Goal: Task Accomplishment & Management: Manage account settings

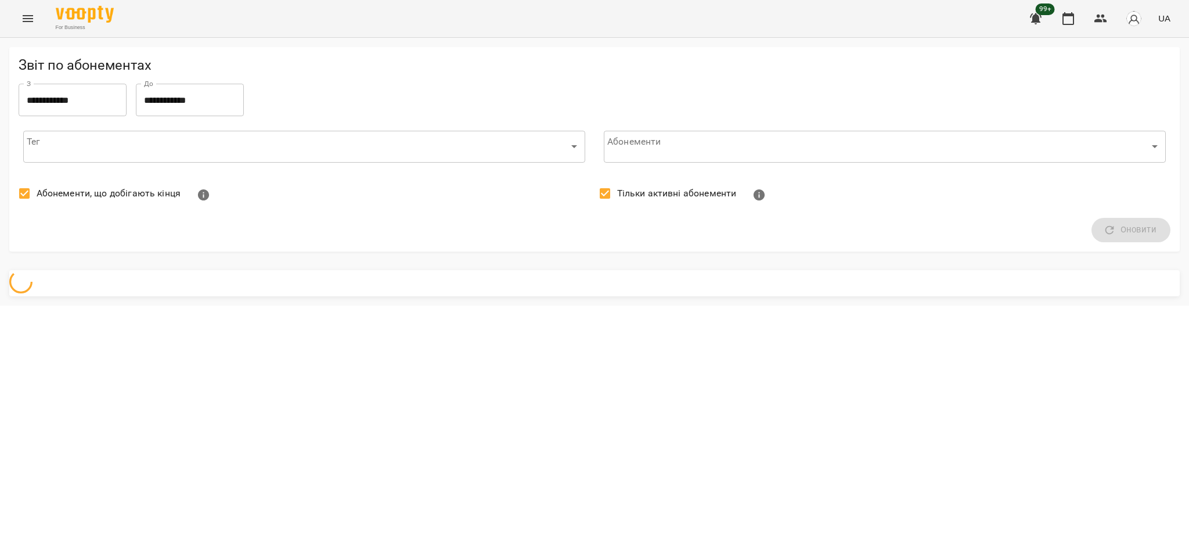
click at [32, 19] on icon "Menu" at bounding box center [28, 18] width 10 height 7
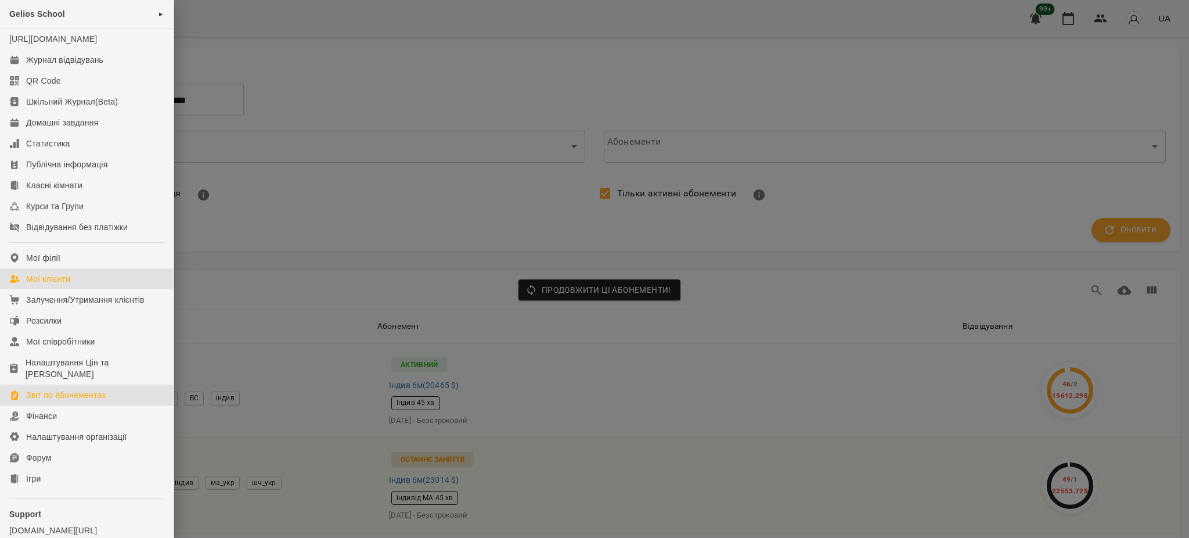
click at [63, 284] on div "Мої клієнти" at bounding box center [48, 279] width 44 height 12
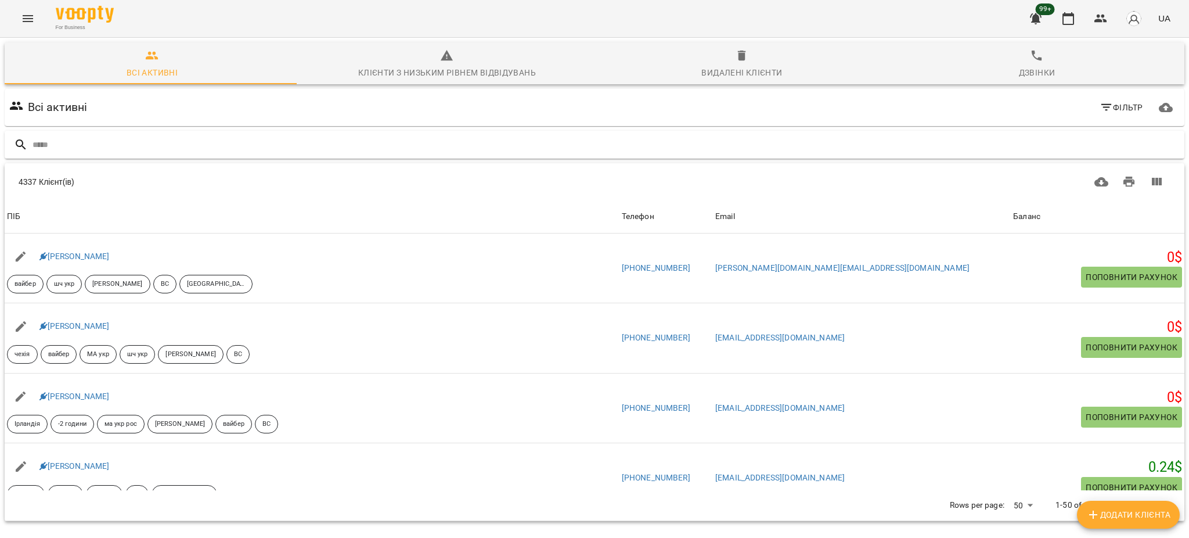
click at [85, 143] on input "text" at bounding box center [606, 144] width 1147 height 19
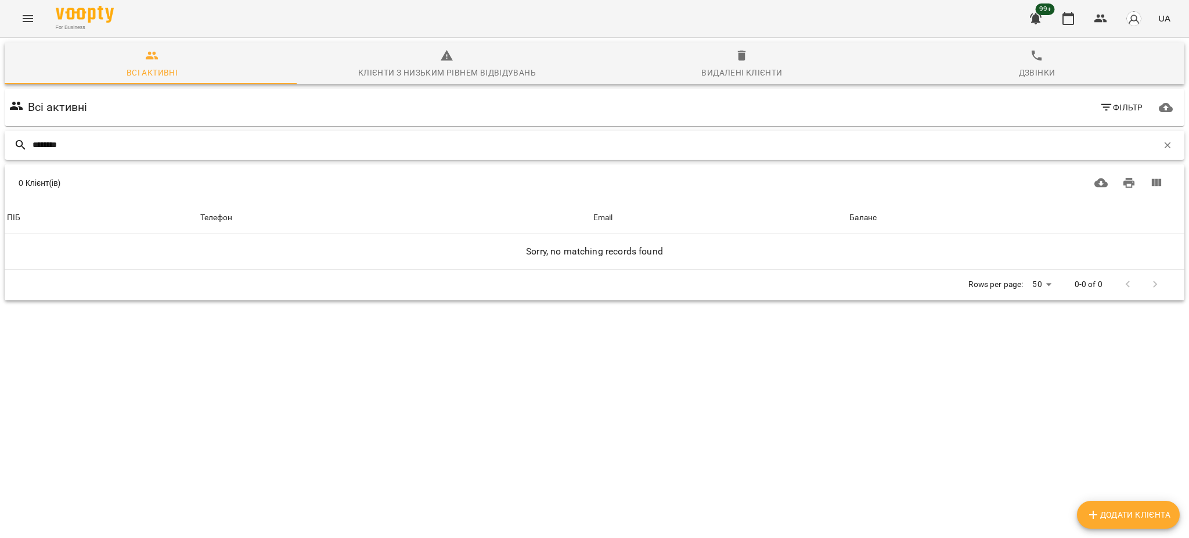
drag, startPoint x: 355, startPoint y: 144, endPoint x: 6, endPoint y: 142, distance: 349.5
click at [6, 142] on div "********" at bounding box center [595, 145] width 1180 height 29
paste input "text"
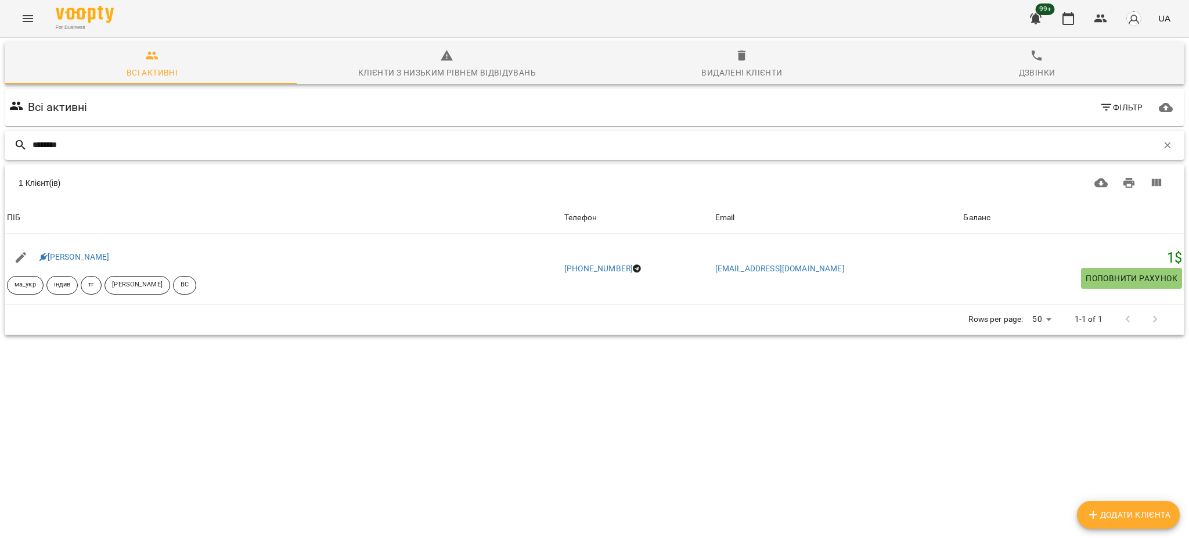
drag, startPoint x: 193, startPoint y: 149, endPoint x: 17, endPoint y: 134, distance: 176.6
click at [17, 134] on div "********" at bounding box center [595, 145] width 1180 height 29
paste input "text"
drag, startPoint x: 142, startPoint y: 142, endPoint x: 0, endPoint y: 127, distance: 143.0
click at [0, 127] on div "Всі активні Клієнти з низьким рівнем відвідувань Видалені клієнти Дзвінки Всі а…" at bounding box center [595, 229] width 1194 height 388
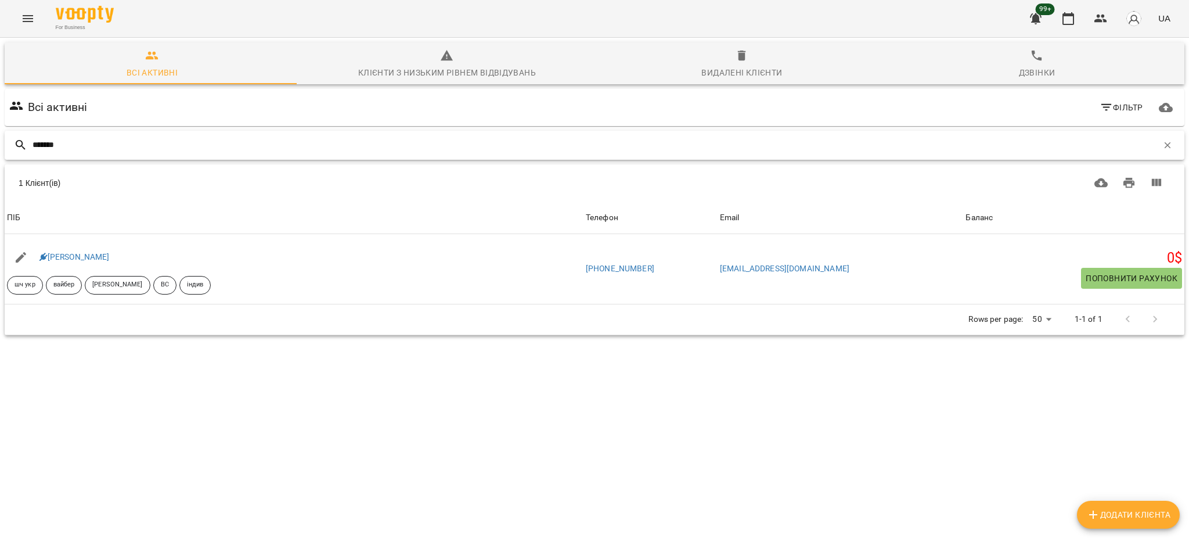
paste input "text"
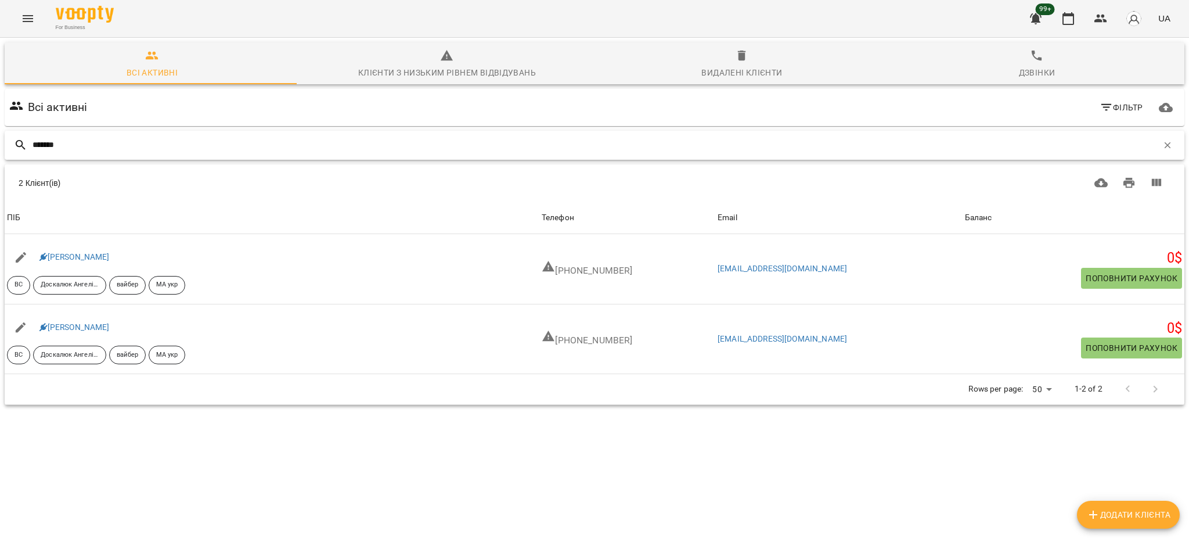
drag, startPoint x: 140, startPoint y: 146, endPoint x: 0, endPoint y: 143, distance: 139.9
click at [0, 143] on div "Всі активні Клієнти з низьким рівнем відвідувань Видалені клієнти Дзвінки Всі а…" at bounding box center [595, 263] width 1194 height 457
paste input "text"
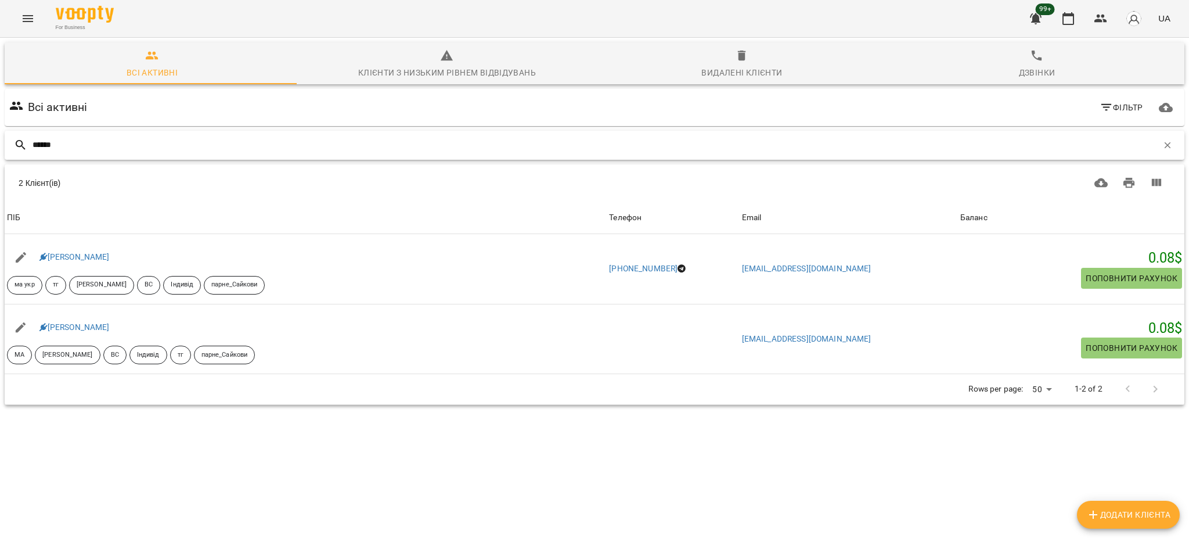
drag, startPoint x: 96, startPoint y: 148, endPoint x: 0, endPoint y: 129, distance: 97.7
click at [0, 129] on div "Всі активні Клієнти з низьким рівнем відвідувань Видалені клієнти Дзвінки Всі а…" at bounding box center [595, 263] width 1194 height 457
paste input "*"
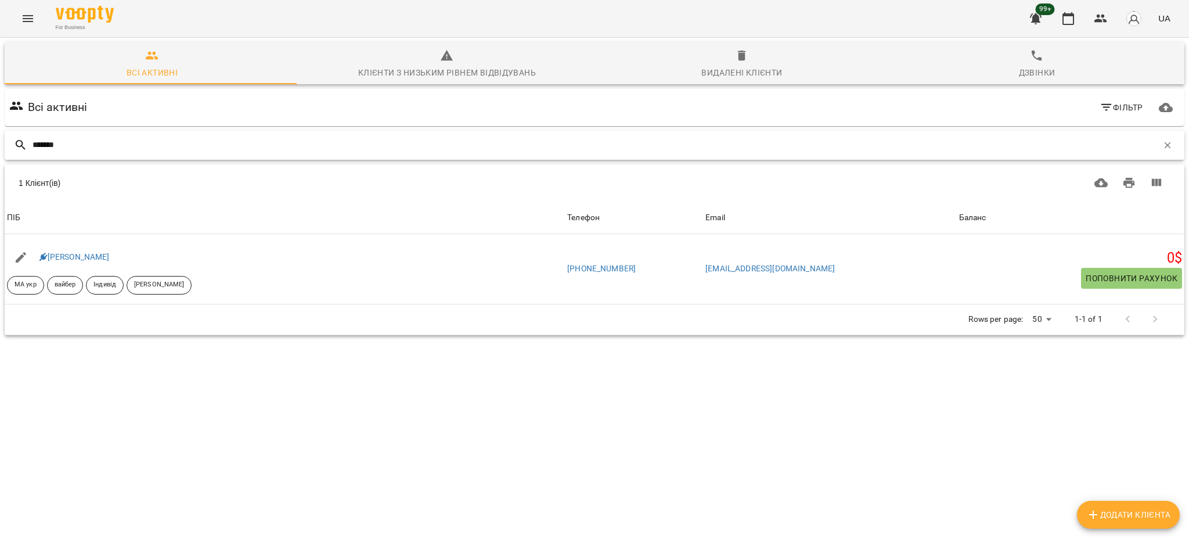
type input "*******"
